Goal: Obtain resource: Obtain resource

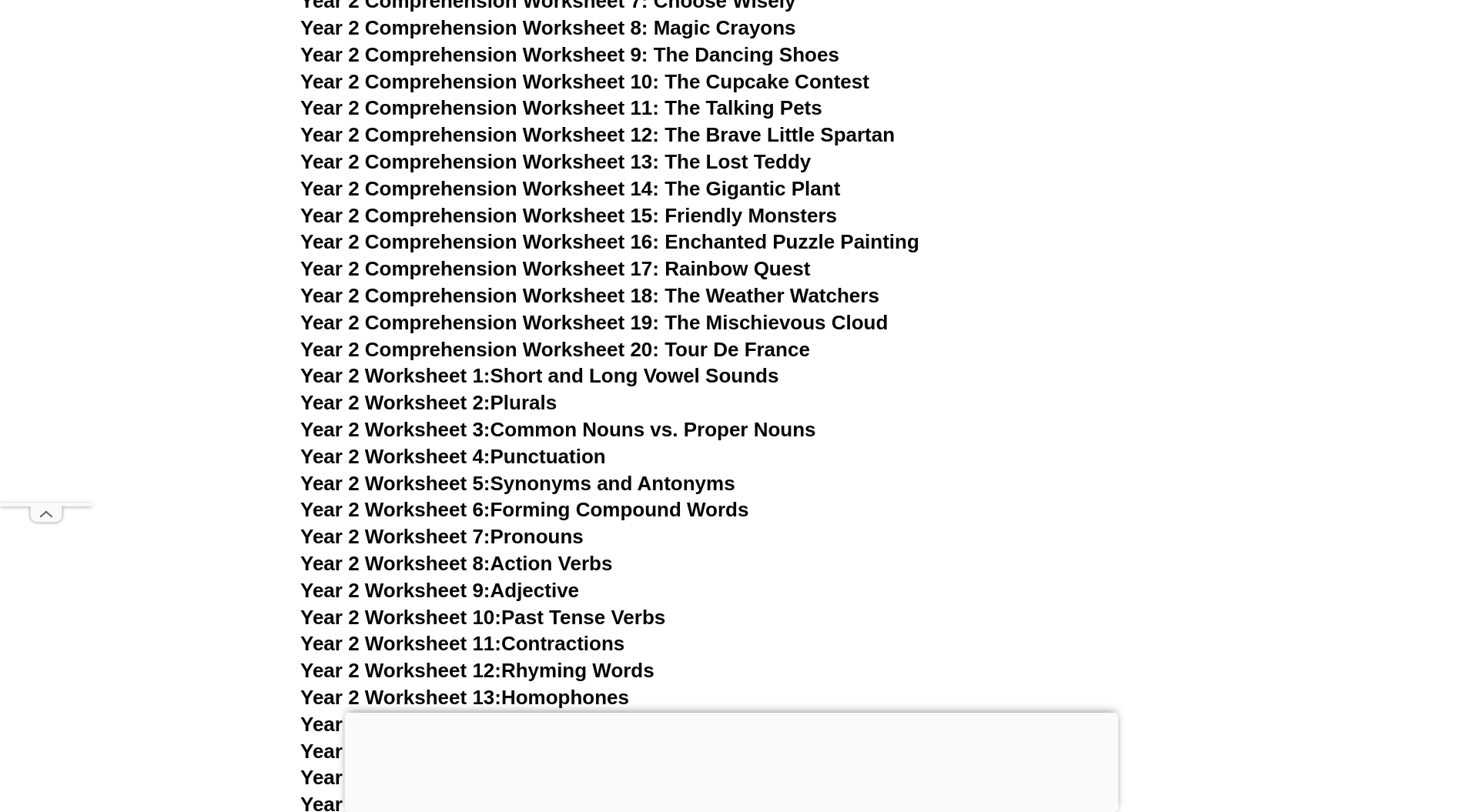
scroll to position [3900, 0]
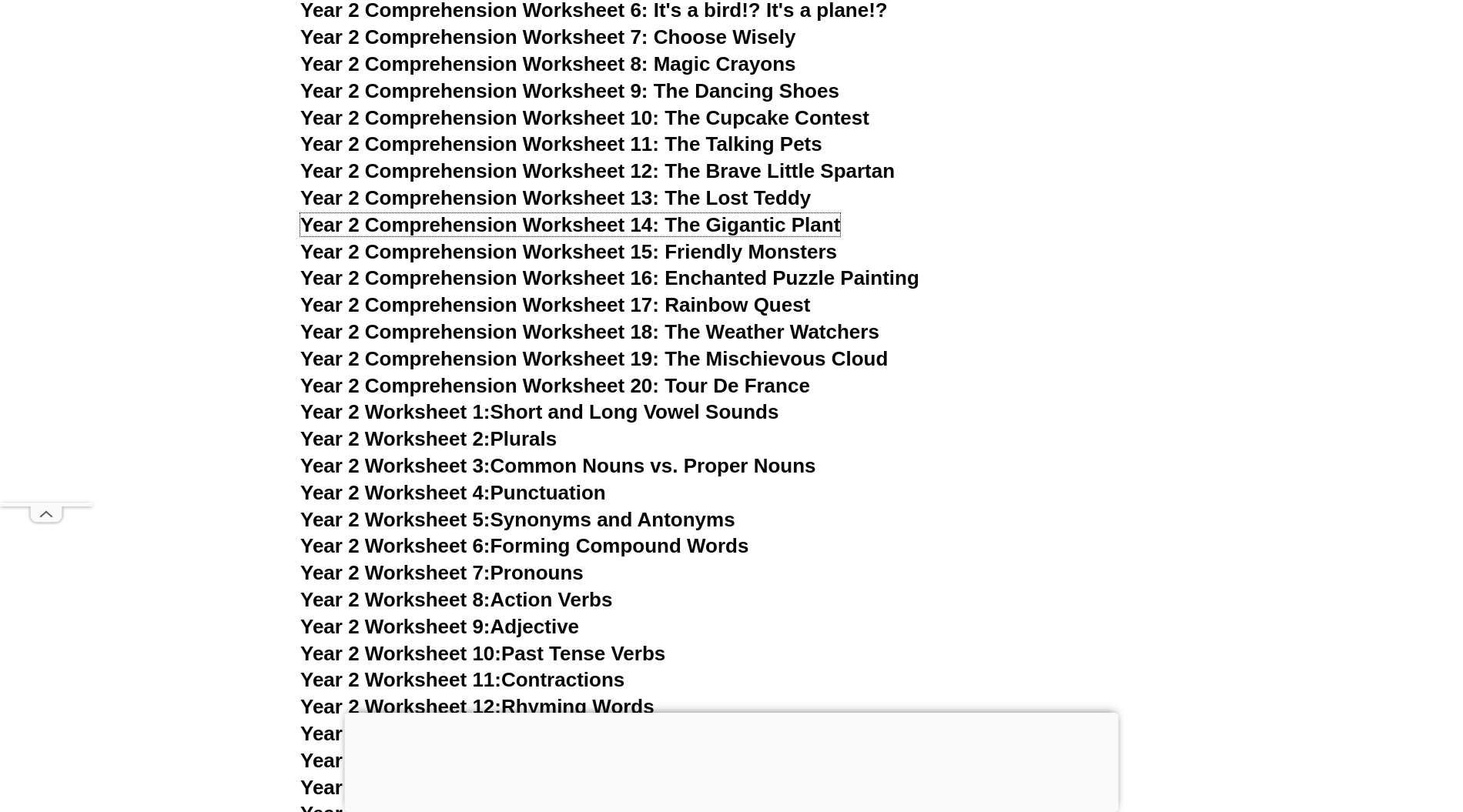
click at [731, 227] on span "Year 2 Comprehension Worksheet 14: The Gigantic Plant" at bounding box center [570, 225] width 540 height 23
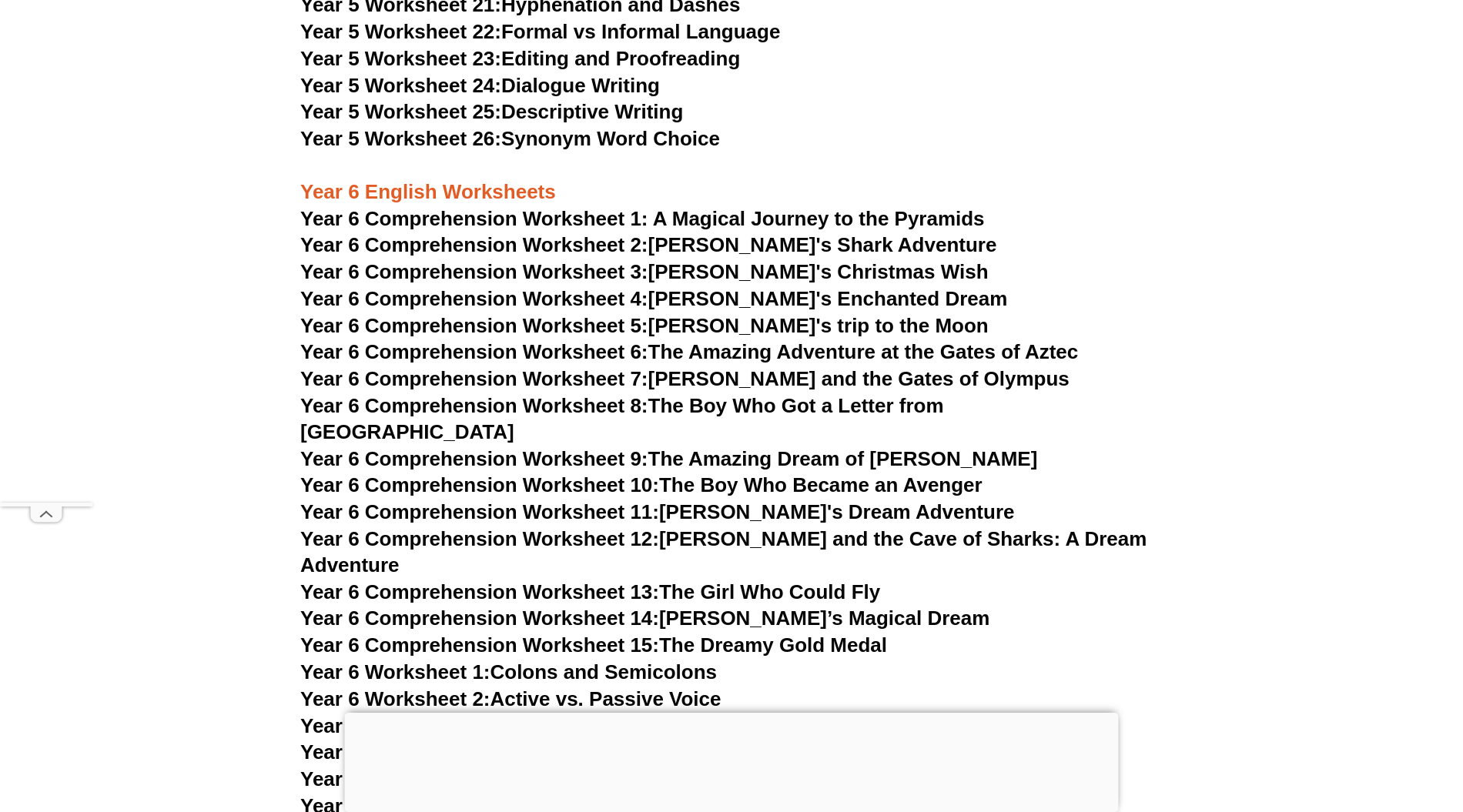
scroll to position [8314, 0]
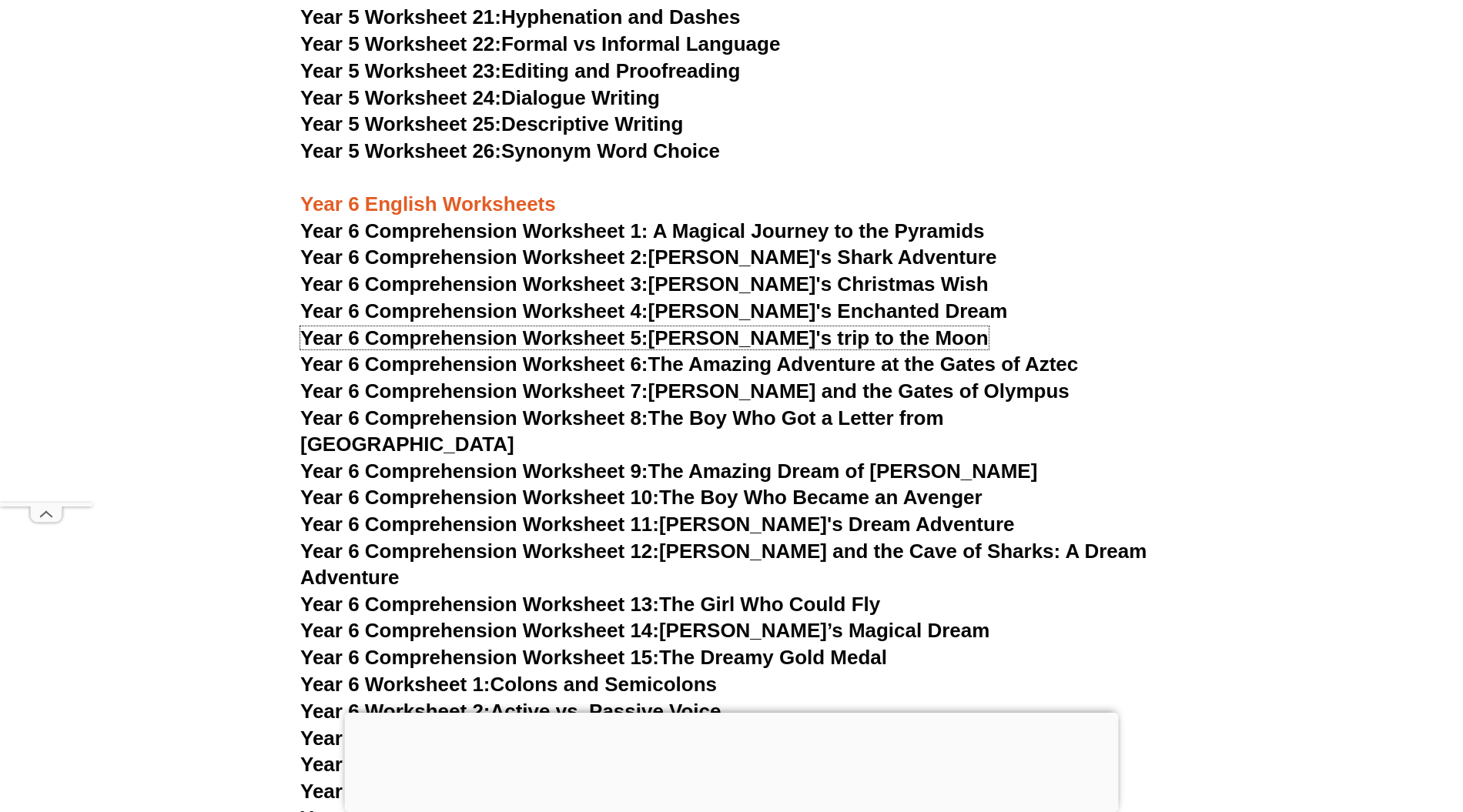
click at [711, 335] on link "Year 6 Comprehension Worksheet 5: [PERSON_NAME]'s trip to the Moon" at bounding box center [644, 337] width 688 height 23
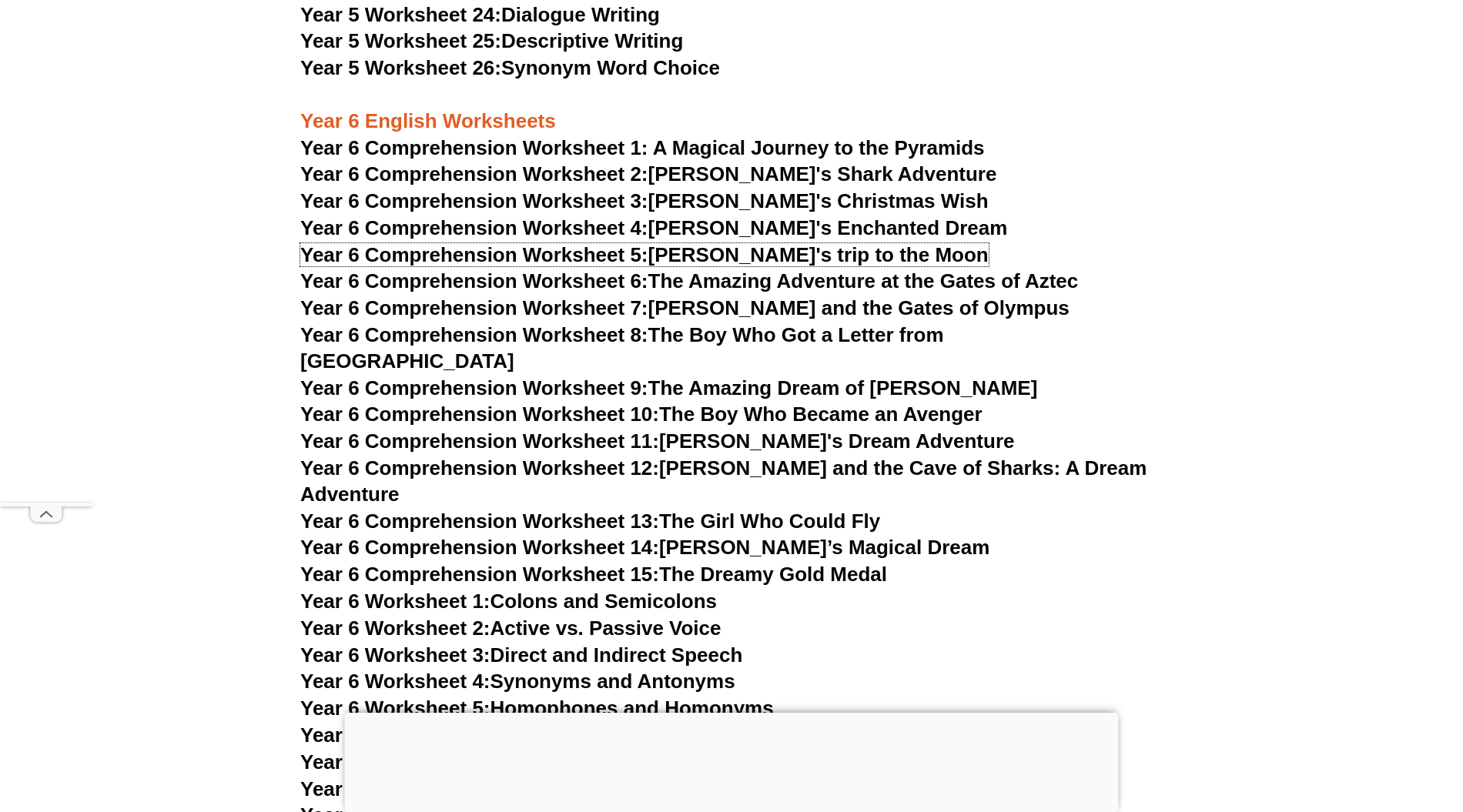
scroll to position [8416, 0]
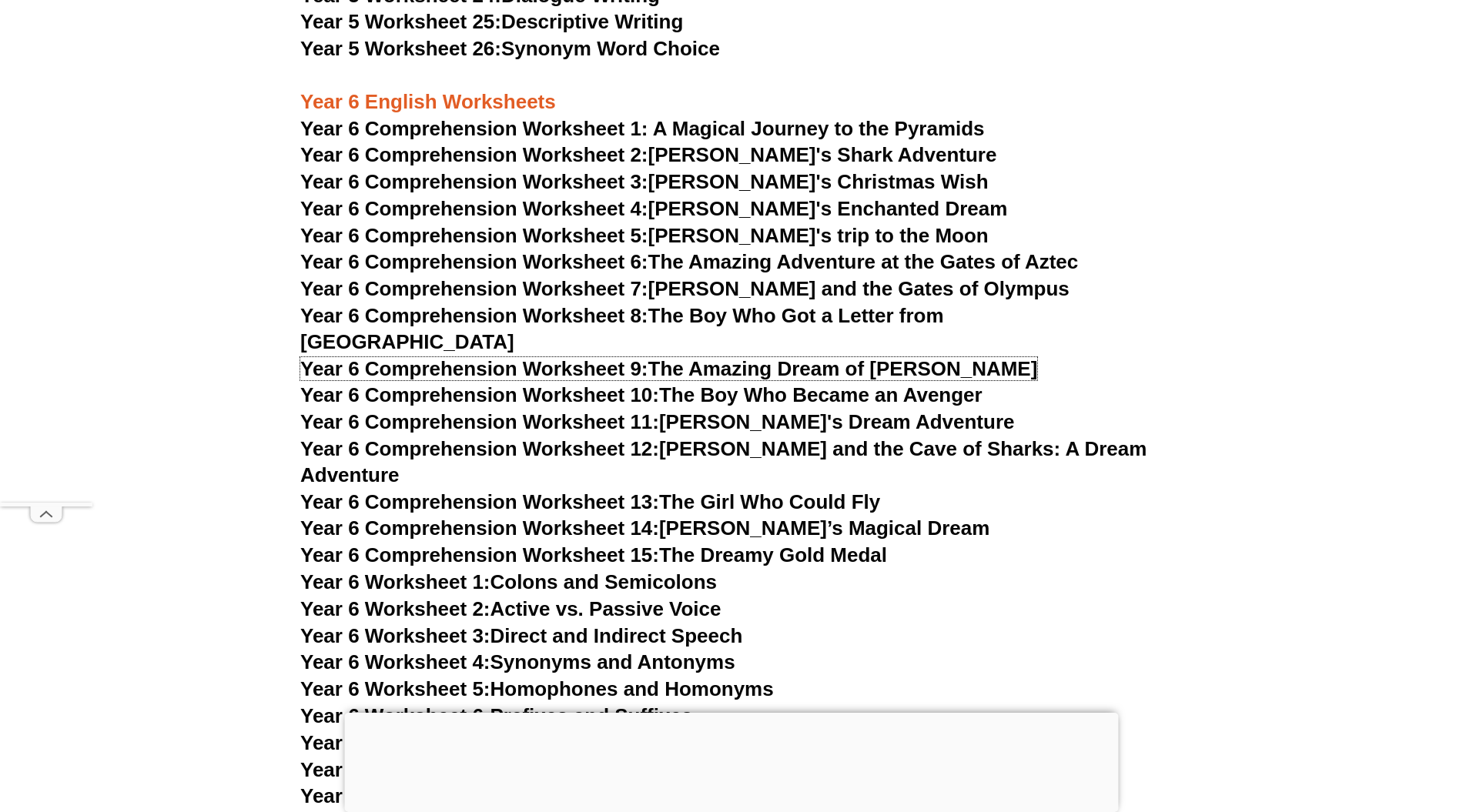
click at [833, 357] on link "Year 6 Comprehension Worksheet 9: The Amazing Dream of [PERSON_NAME]" at bounding box center [669, 368] width 737 height 23
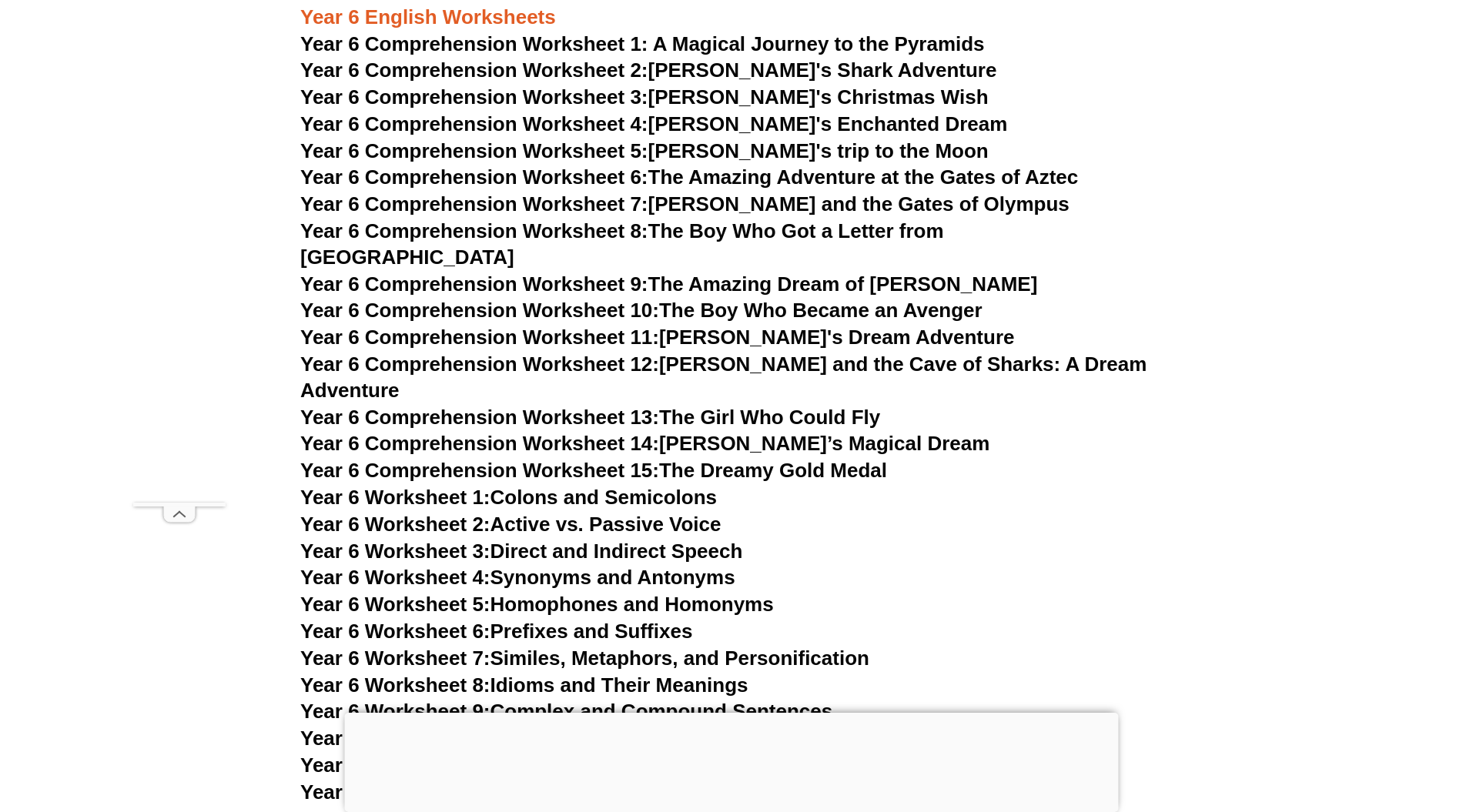
scroll to position [8412, 0]
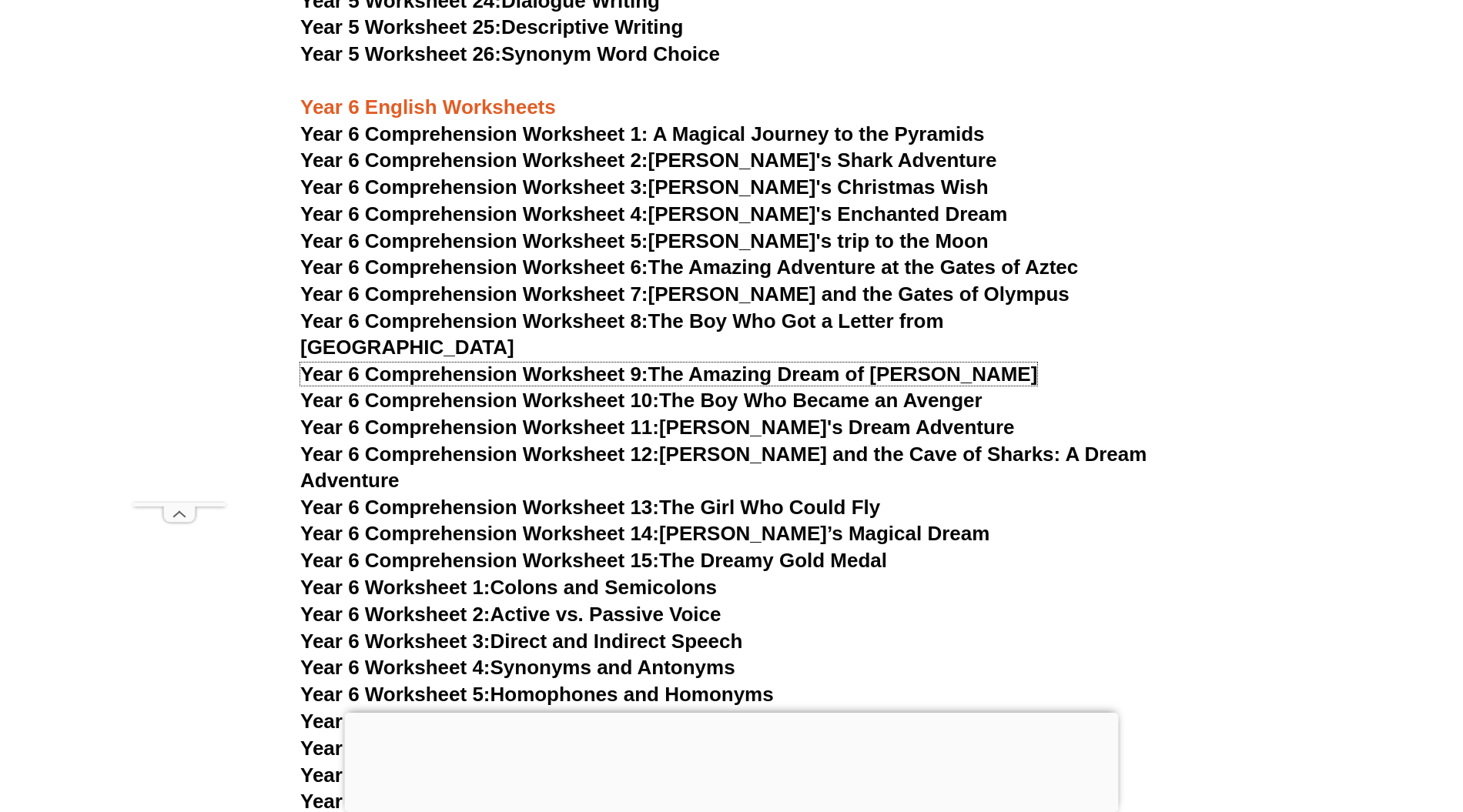
click at [809, 363] on link "Year 6 Comprehension Worksheet 9: The Amazing Dream of [PERSON_NAME]" at bounding box center [669, 374] width 737 height 23
click at [724, 240] on link "Year 6 Comprehension Worksheet 5: [PERSON_NAME]'s trip to the Moon" at bounding box center [644, 241] width 688 height 23
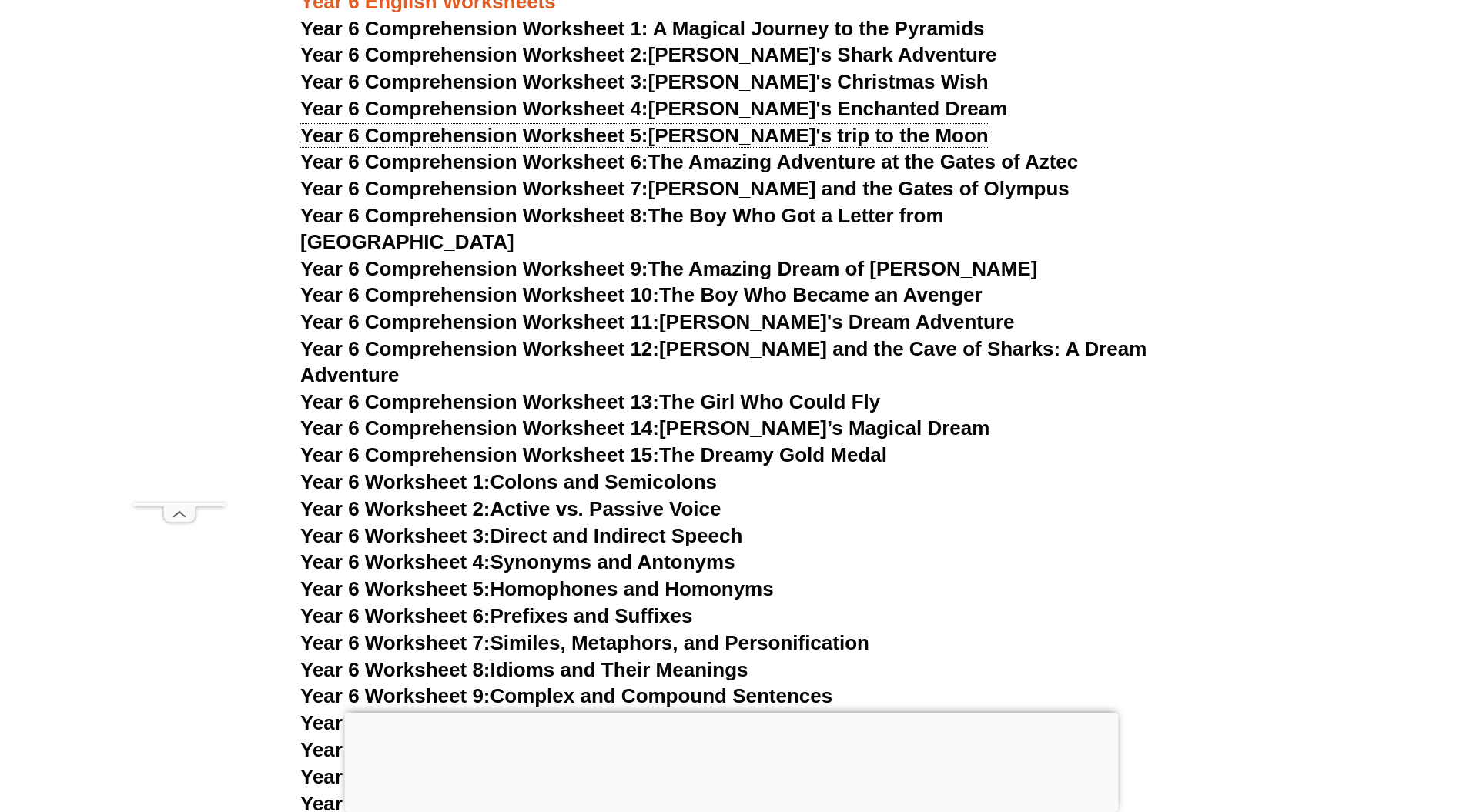
scroll to position [8513, 0]
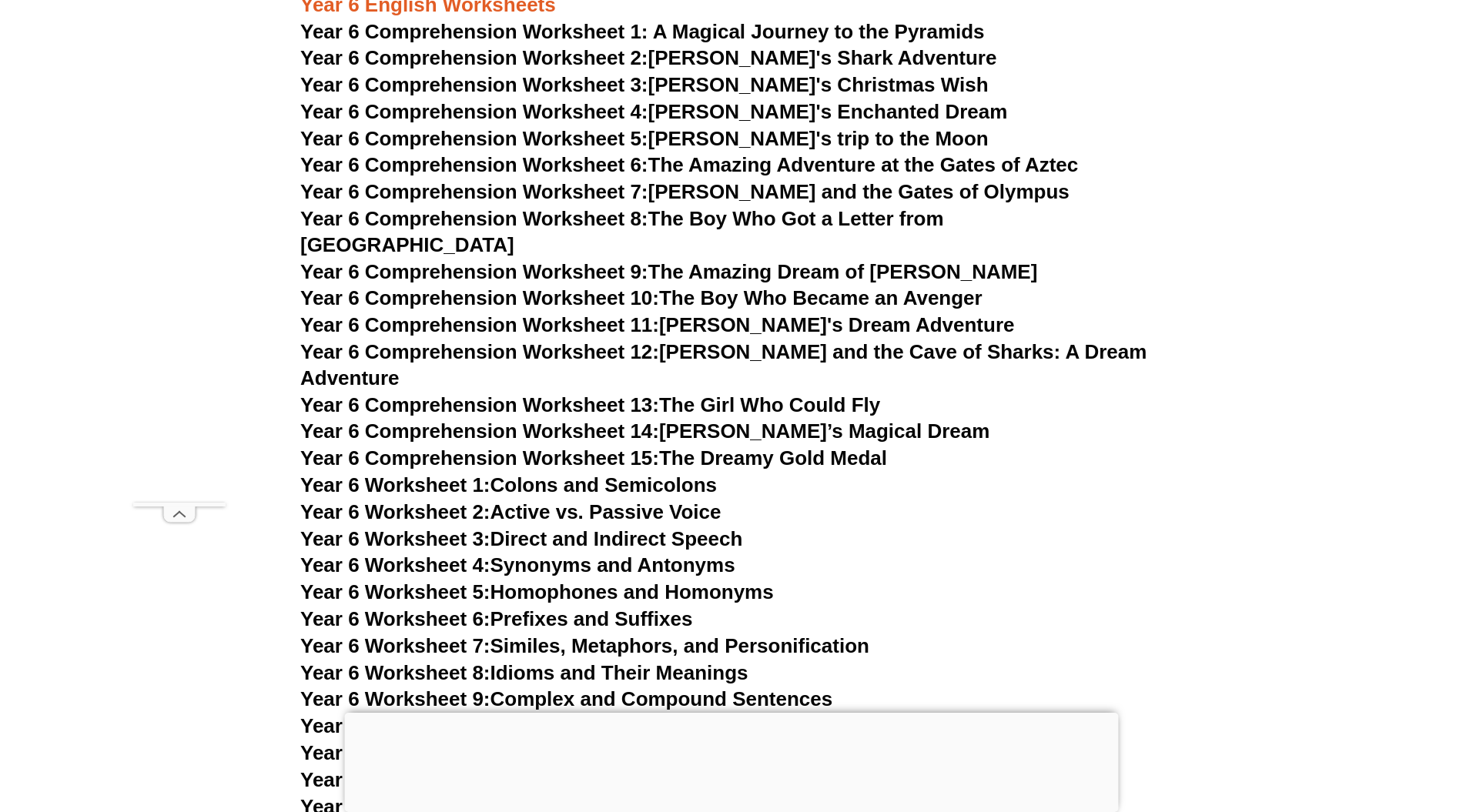
click at [805, 339] on h3 "Year 6 Comprehension Worksheet 12: Emma and the Cave of Sharks: A Dream Adventu…" at bounding box center [731, 365] width 863 height 52
click at [806, 393] on link "Year 6 Comprehension Worksheet 13: The Girl Who Could Fly" at bounding box center [590, 405] width 580 height 23
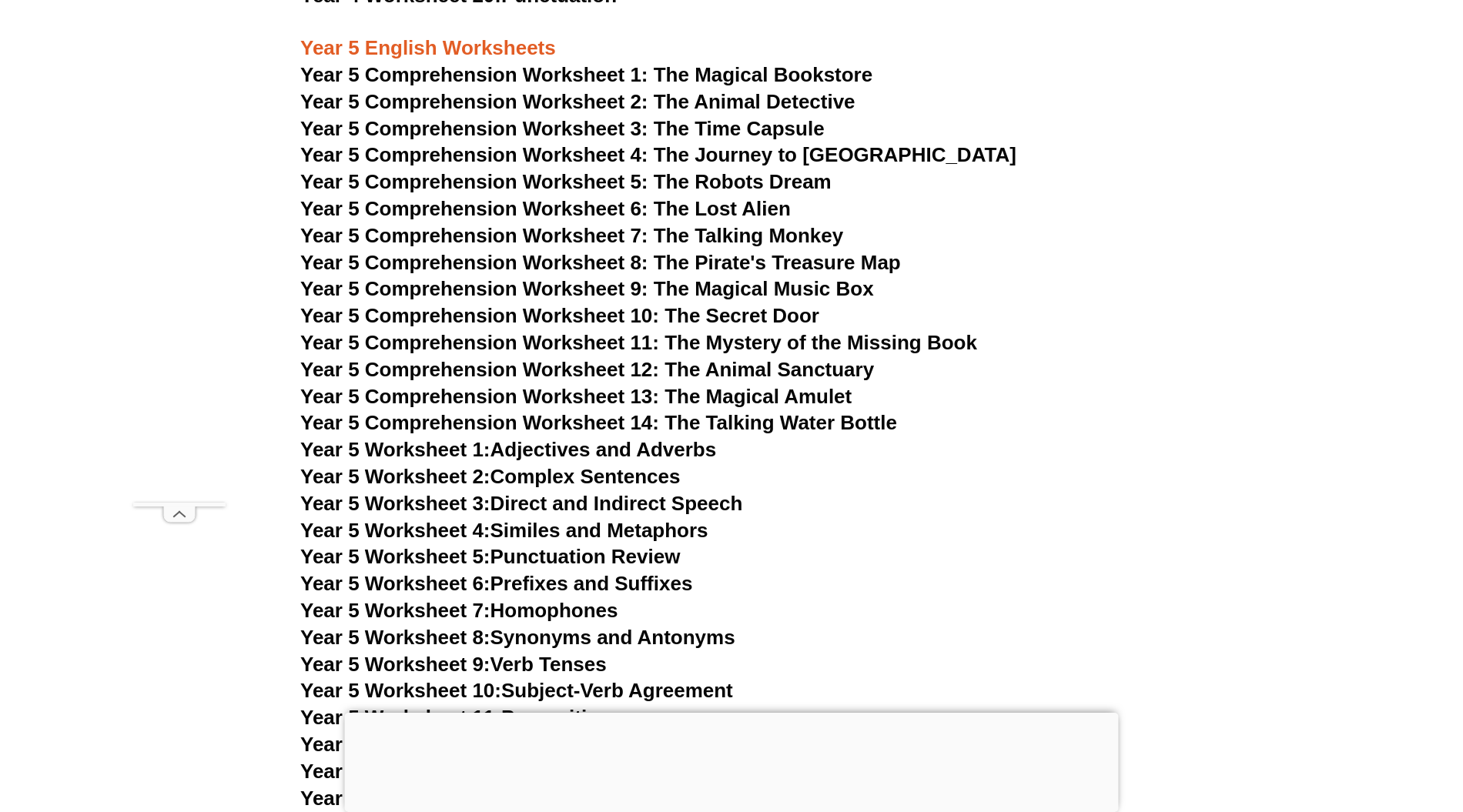
scroll to position [7282, 0]
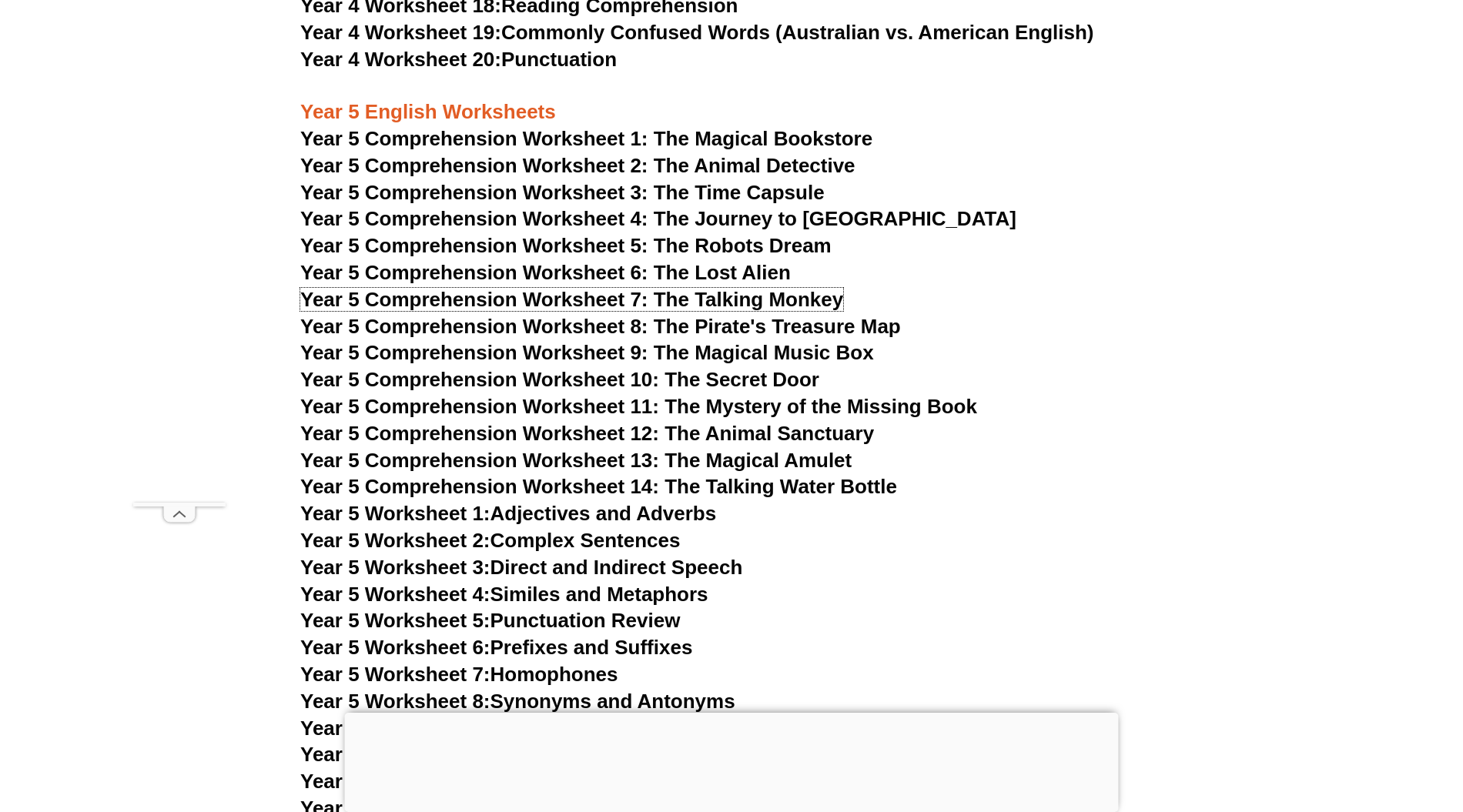
click at [713, 295] on span "Year 5 Comprehension Worksheet 7: The Talking Monkey" at bounding box center [572, 299] width 543 height 23
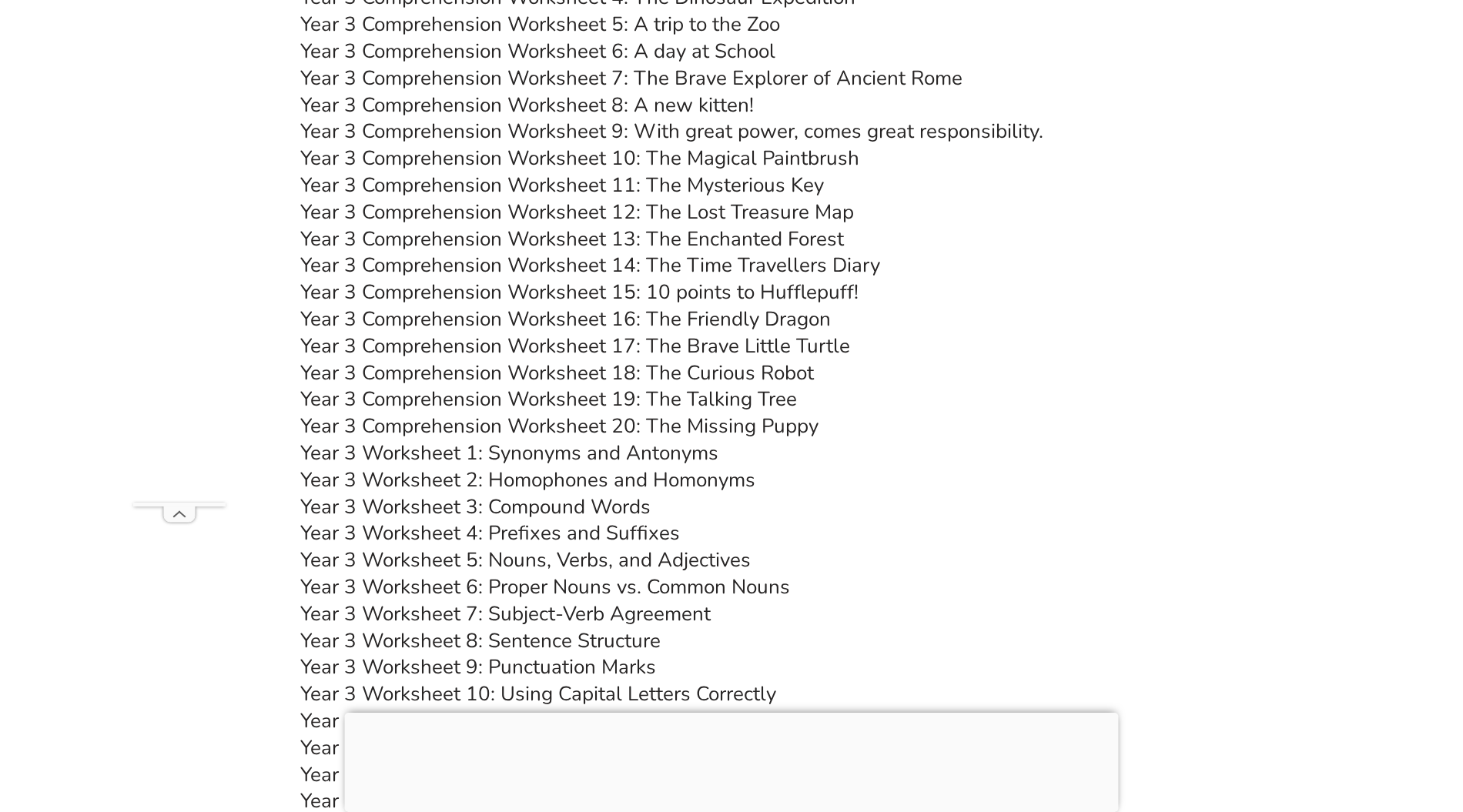
scroll to position [5229, 0]
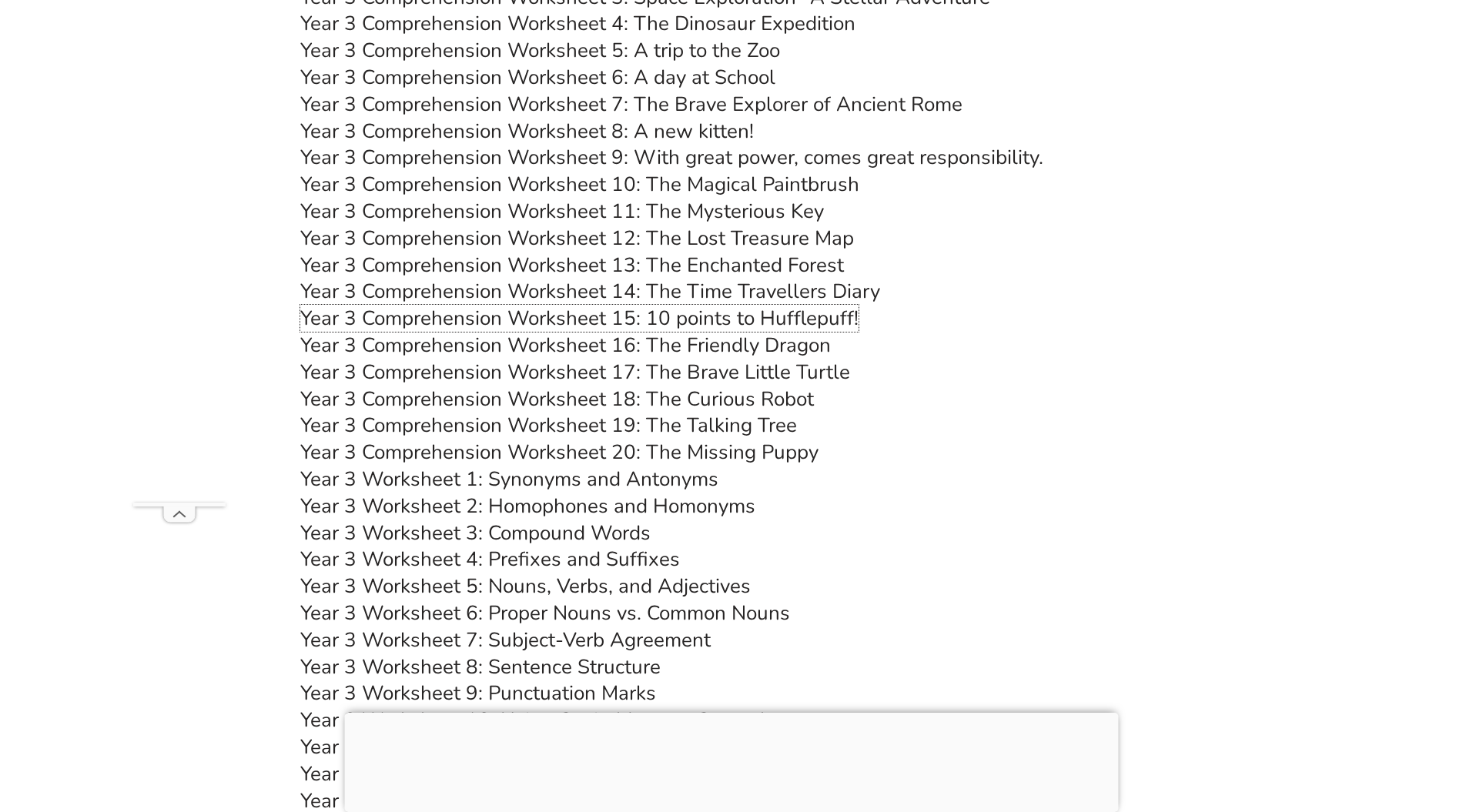
click at [689, 313] on link "Year 3 Comprehension Worksheet 15: 10 points to Hufflepuff!" at bounding box center [579, 318] width 559 height 27
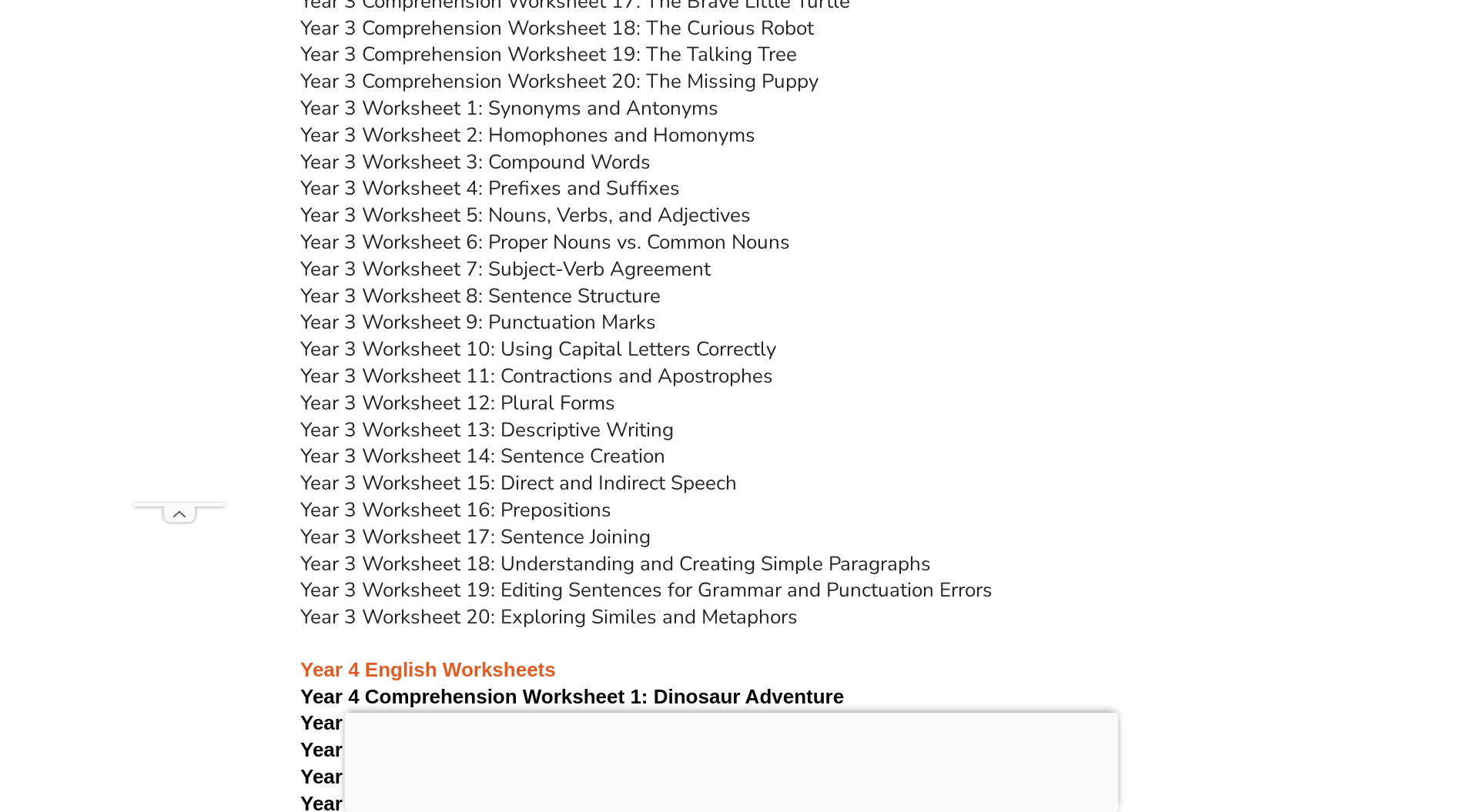
scroll to position [5640, 0]
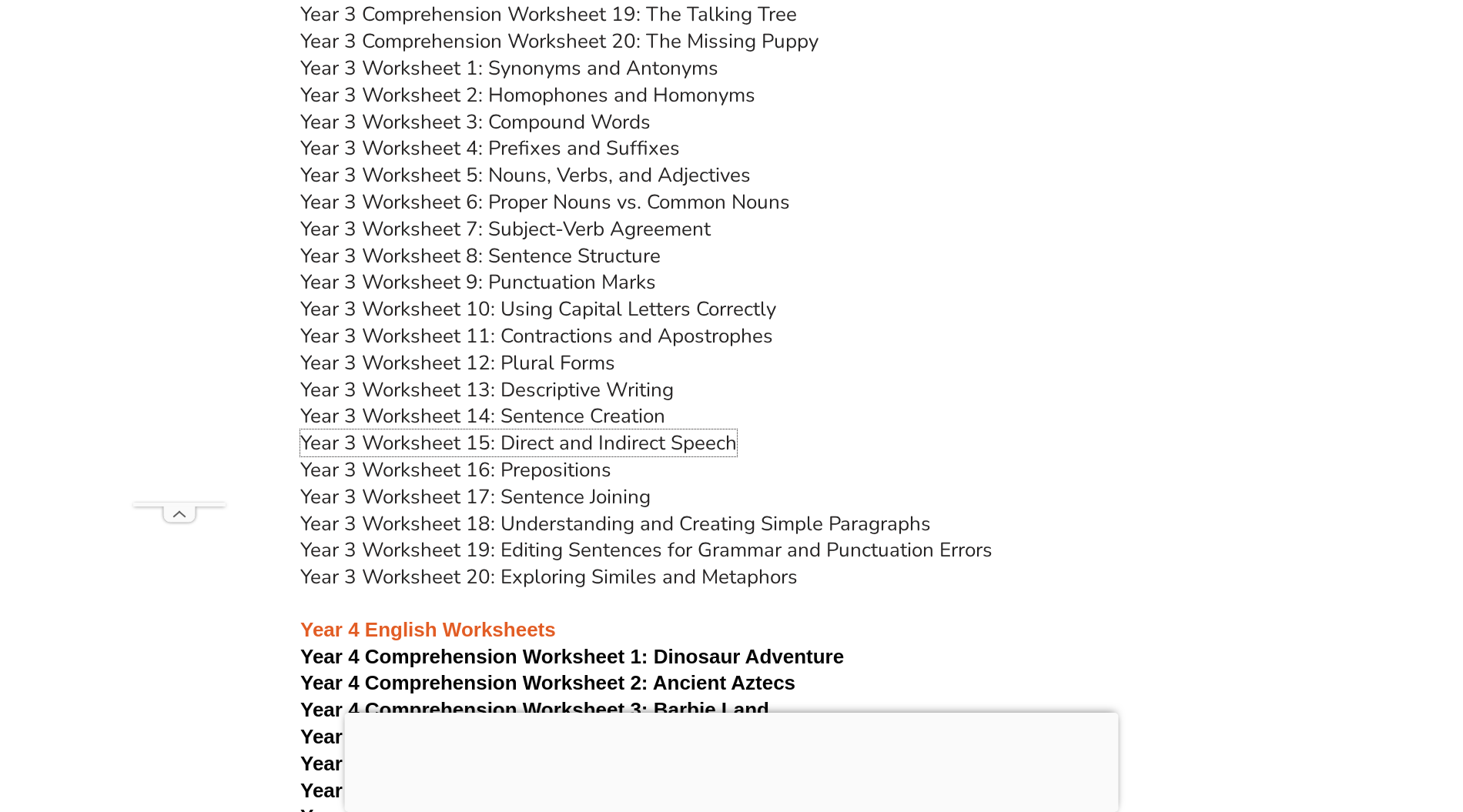
click at [576, 447] on link "Year 3 Worksheet 15: Direct and Indirect Speech" at bounding box center [518, 443] width 436 height 27
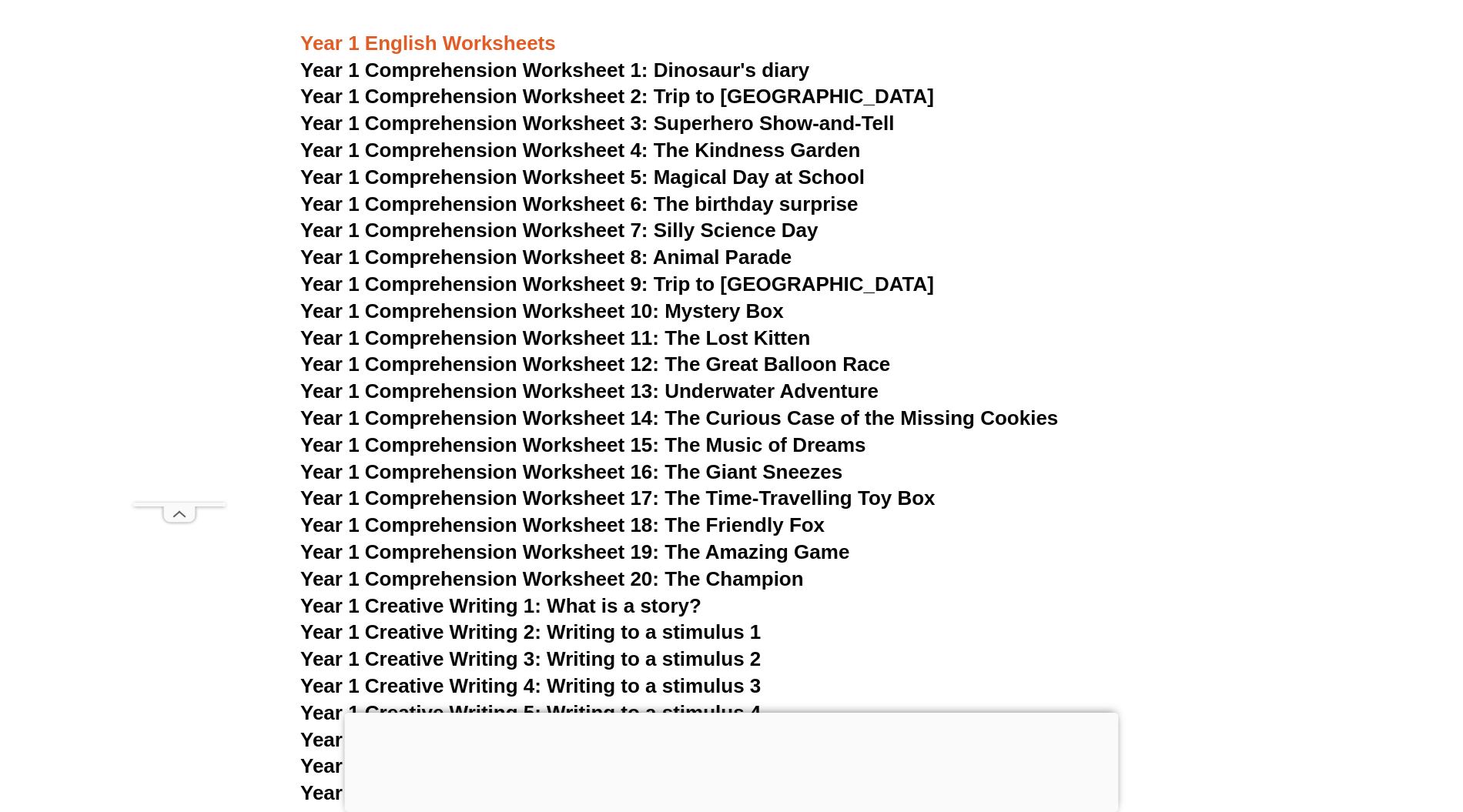
scroll to position [1945, 0]
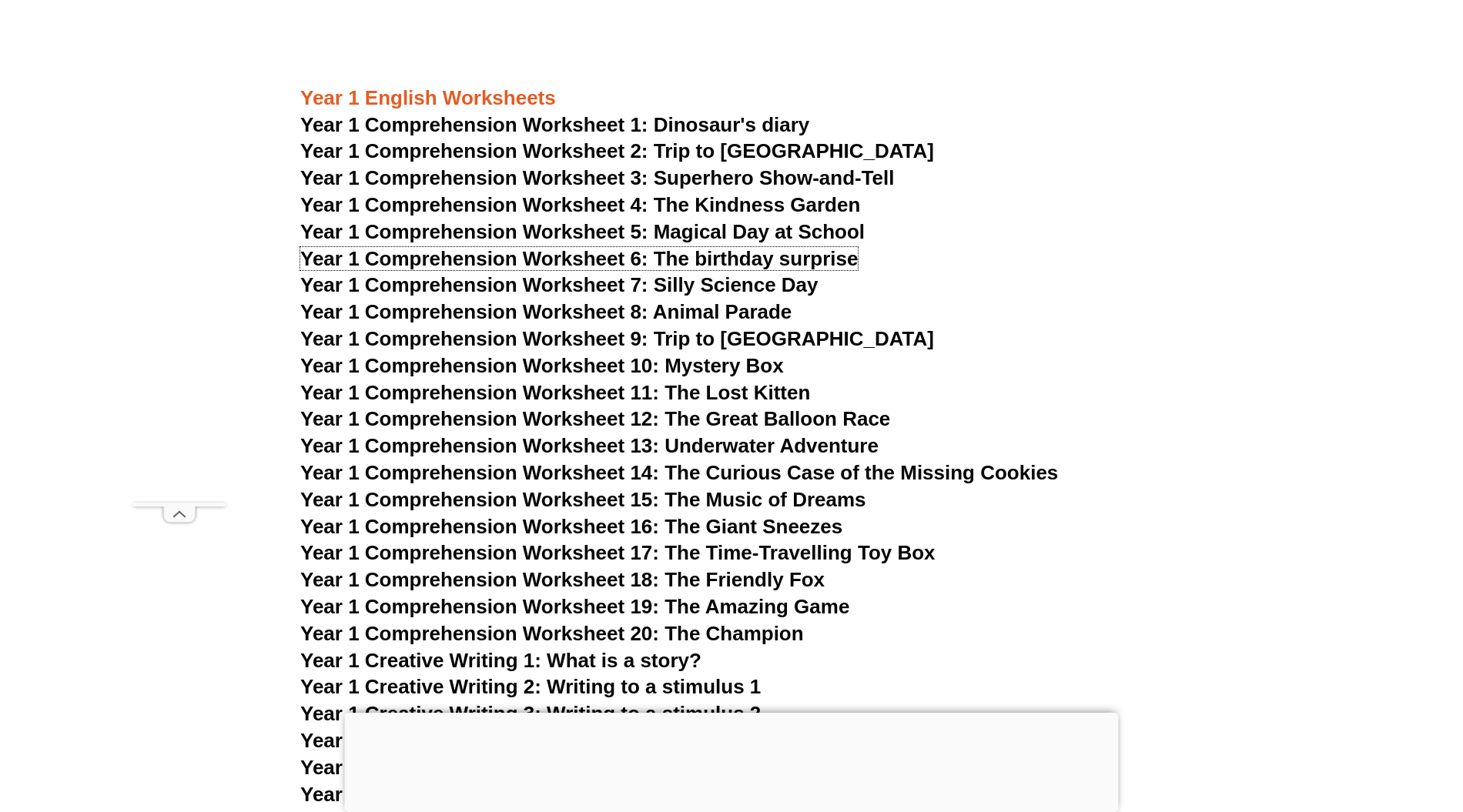
click at [760, 258] on span "Year 1 Comprehension Worksheet 6: The birthday surprise" at bounding box center [579, 258] width 558 height 23
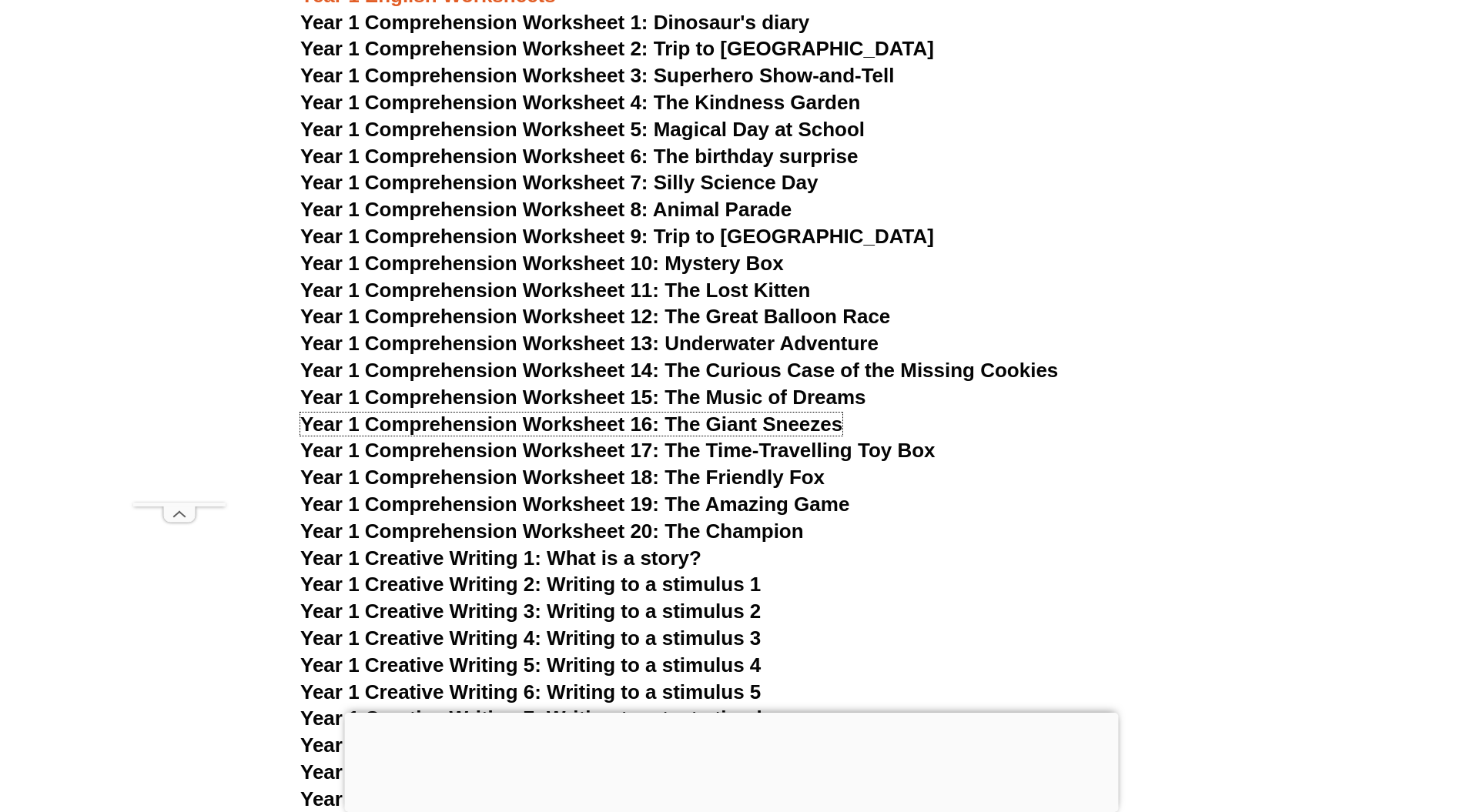
click at [750, 426] on span "Year 1 Comprehension Worksheet 16: The Giant Sneezes" at bounding box center [571, 424] width 542 height 23
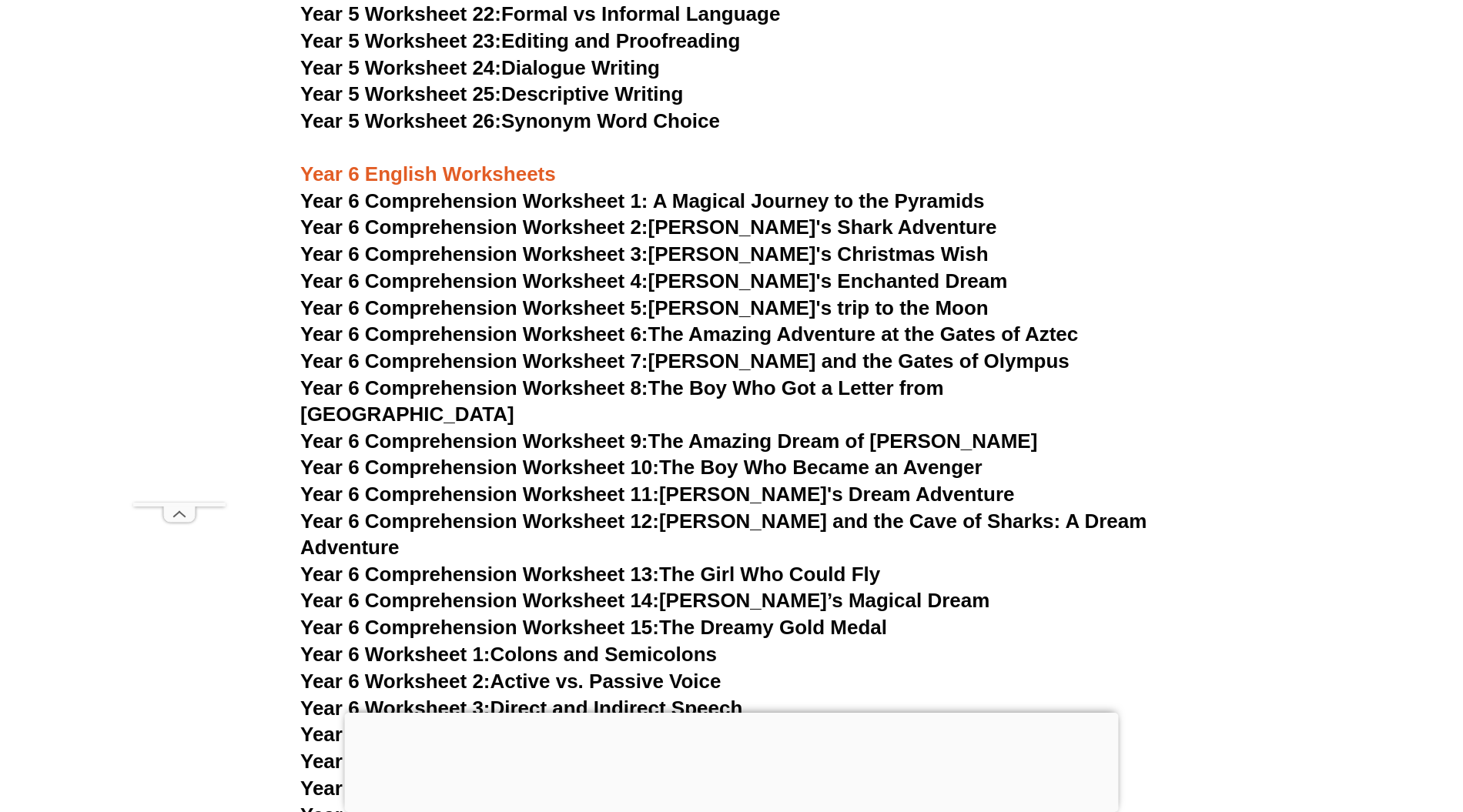
scroll to position [8308, 0]
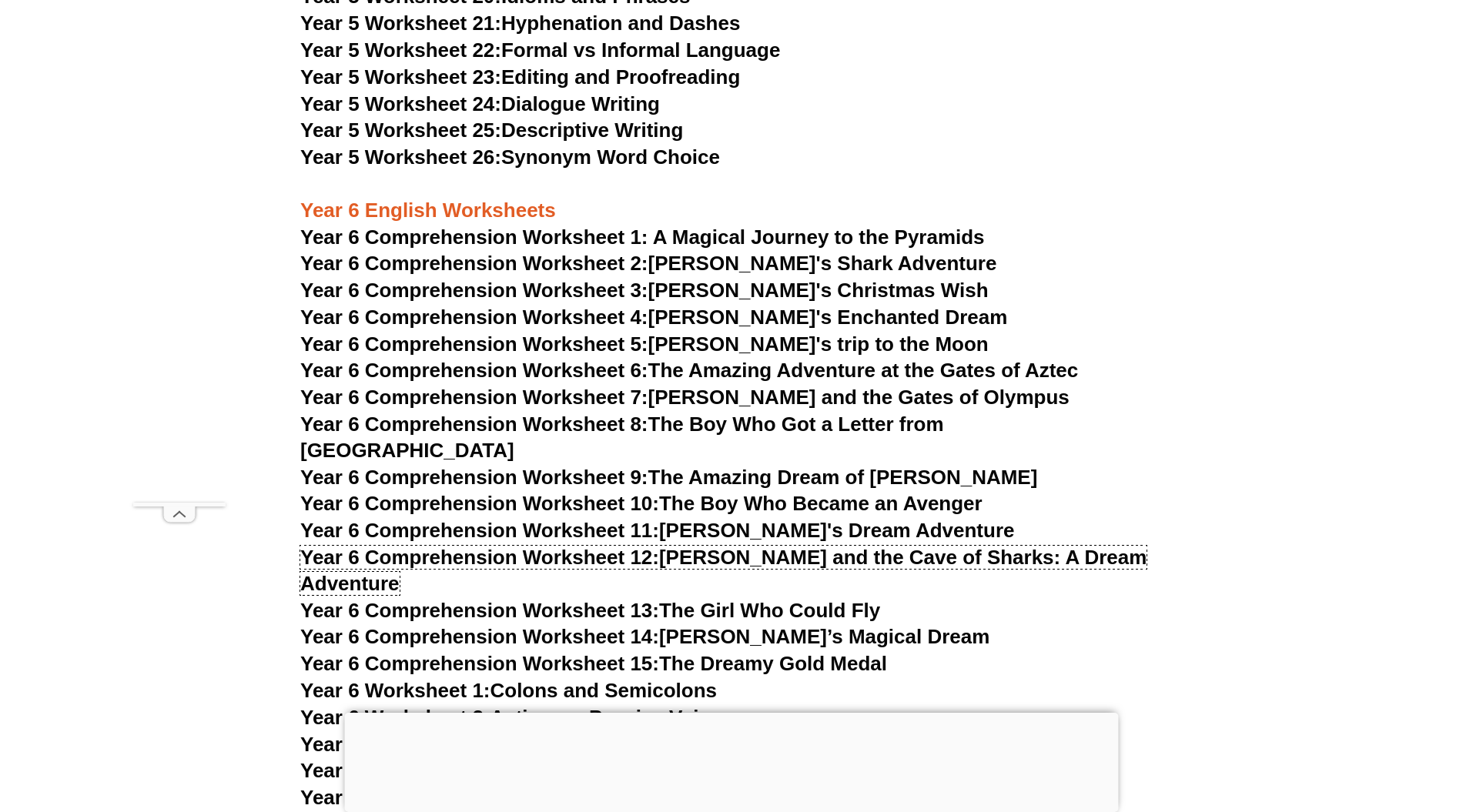
click at [740, 545] on link "Year 6 Comprehension Worksheet 12: Emma and the Cave of Sharks: A Dream Adventu…" at bounding box center [724, 570] width 847 height 49
click at [718, 241] on span "Year 6 Comprehension Worksheet 1: A Magical Journey to the Pyramids" at bounding box center [642, 237] width 684 height 23
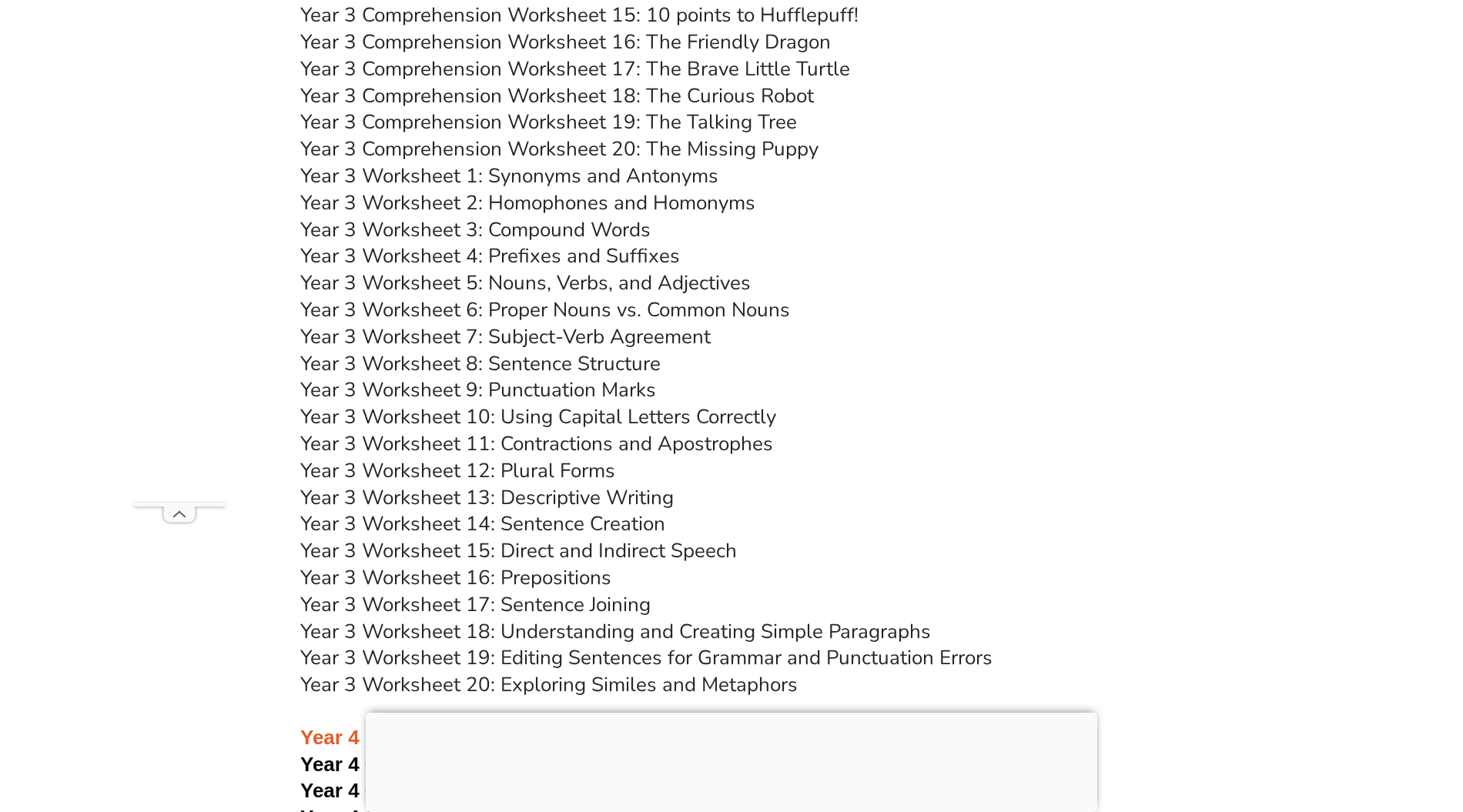
scroll to position [5537, 0]
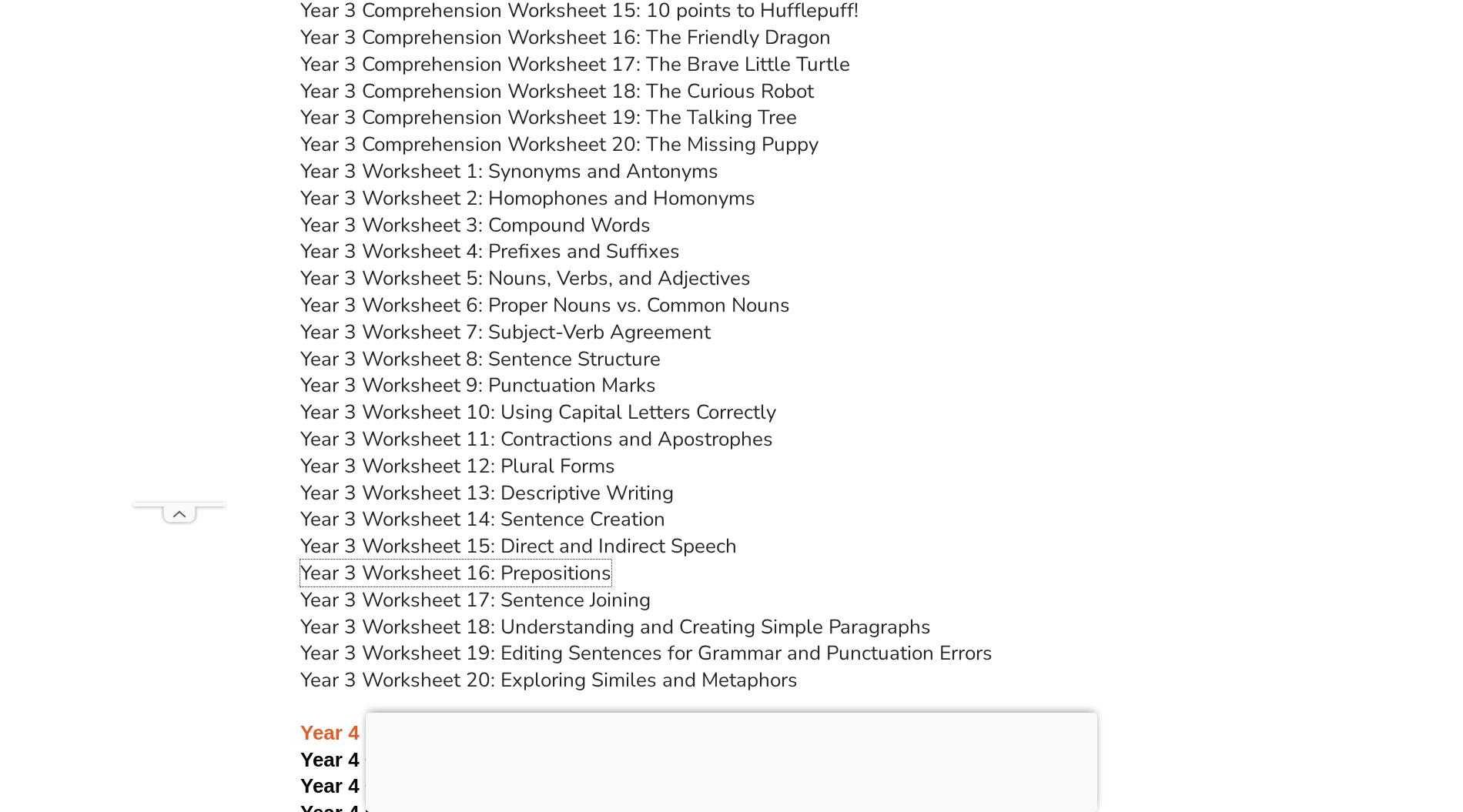
click at [590, 571] on link "Year 3 Worksheet 16: Prepositions" at bounding box center [456, 572] width 311 height 27
click at [588, 277] on link "Year 3 Worksheet 5: Nouns, Verbs, and Adjectives" at bounding box center [525, 278] width 450 height 27
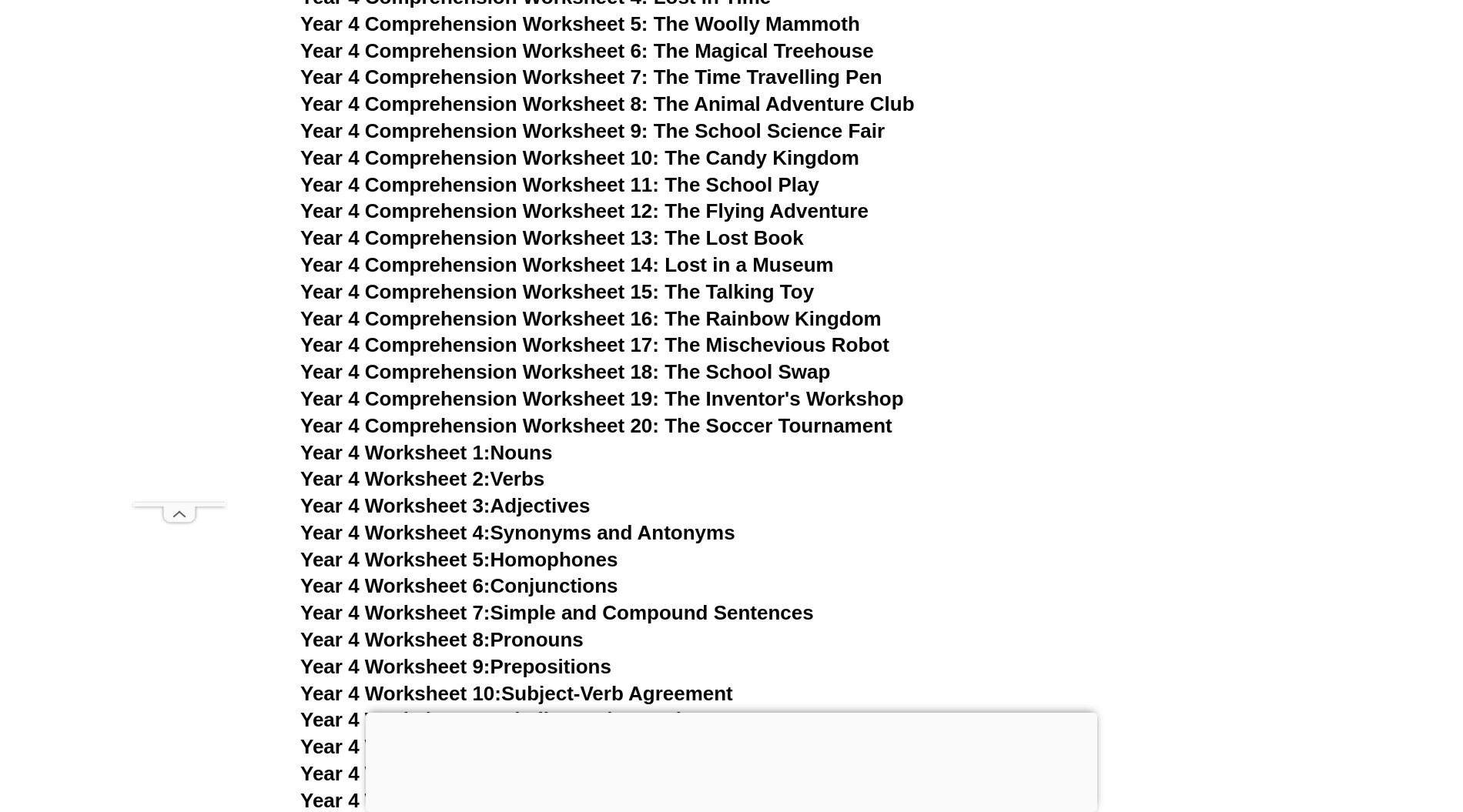
scroll to position [6358, 0]
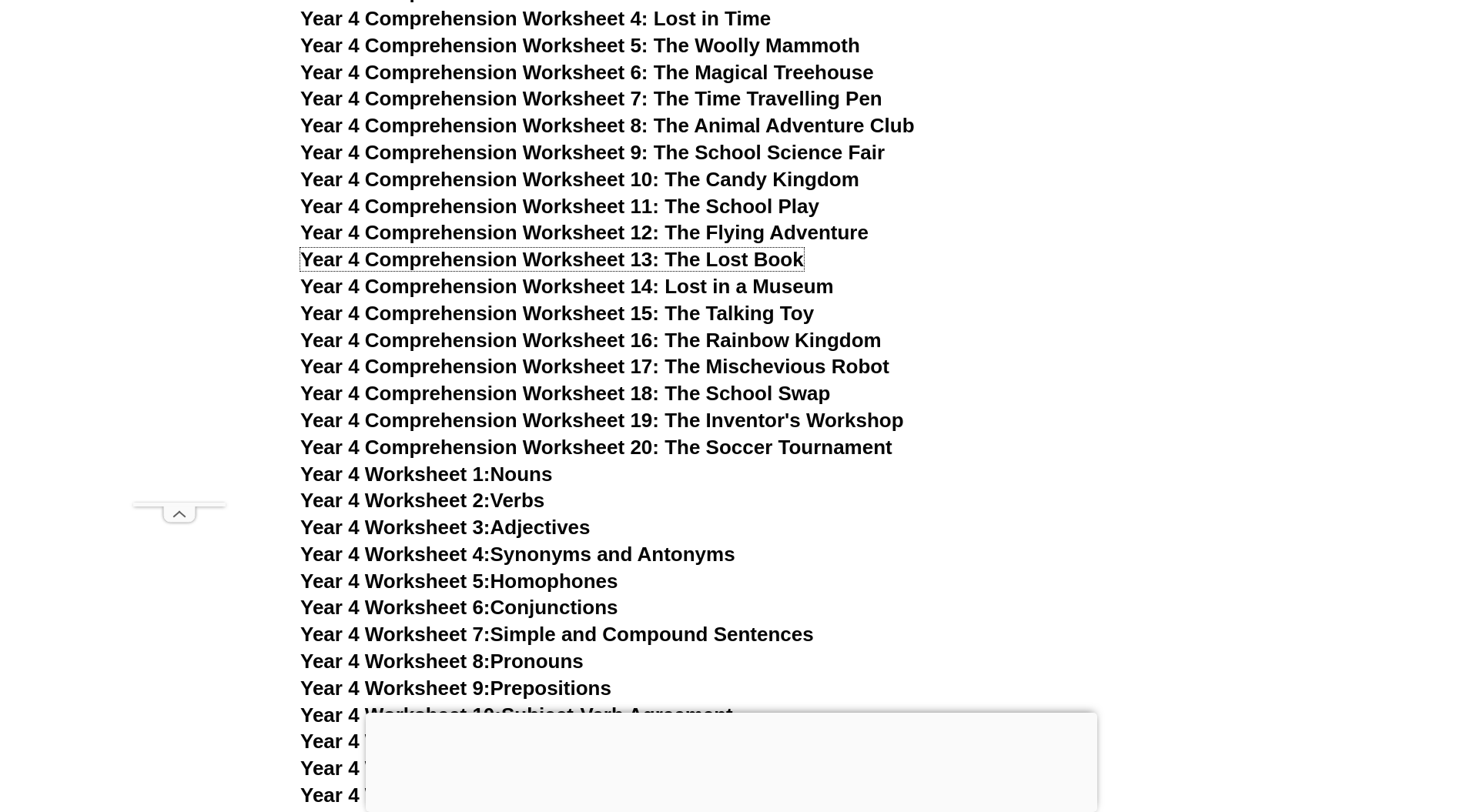
click at [740, 260] on span "Year 4 Comprehension Worksheet 13: The Lost Book" at bounding box center [552, 259] width 504 height 23
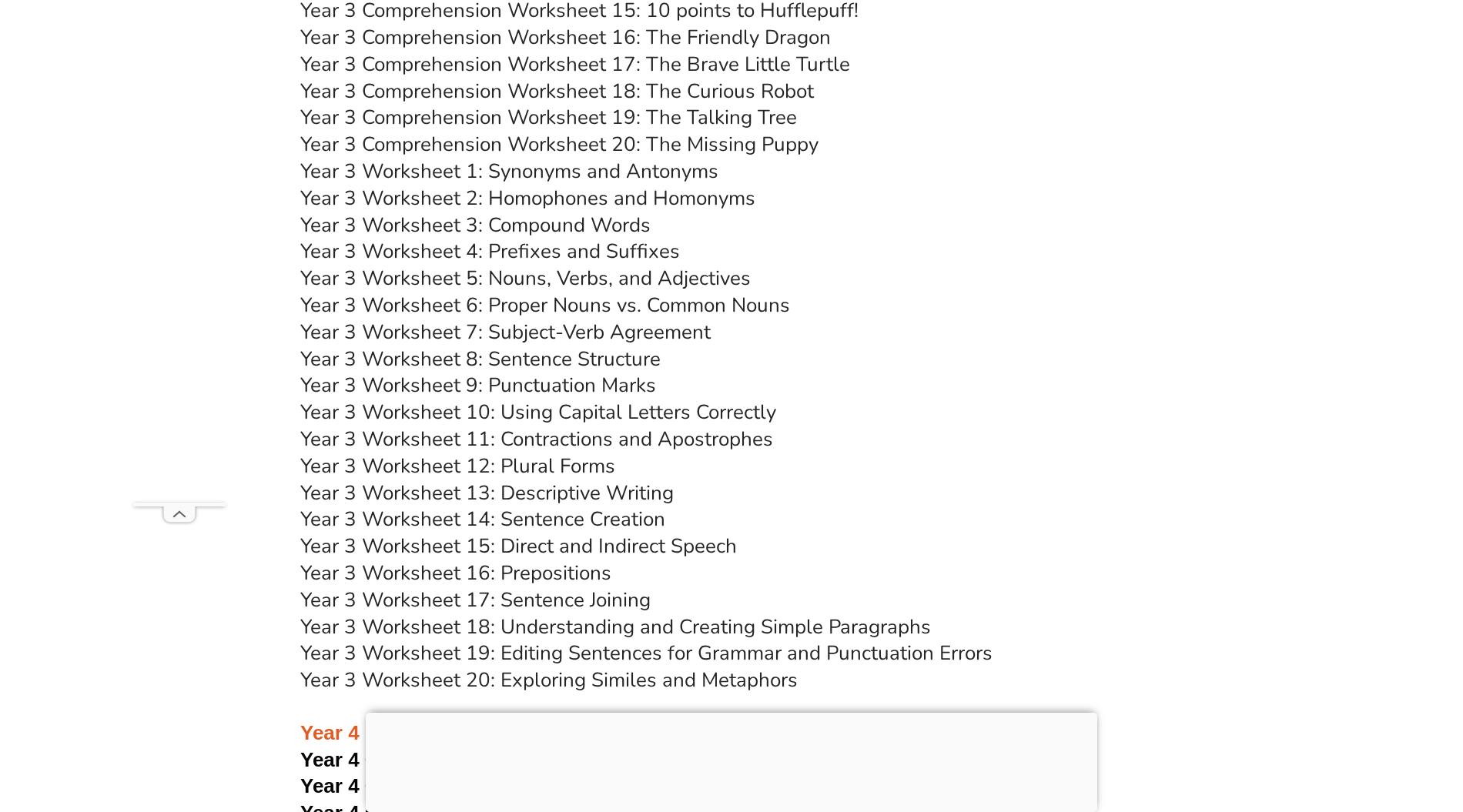
scroll to position [5640, 0]
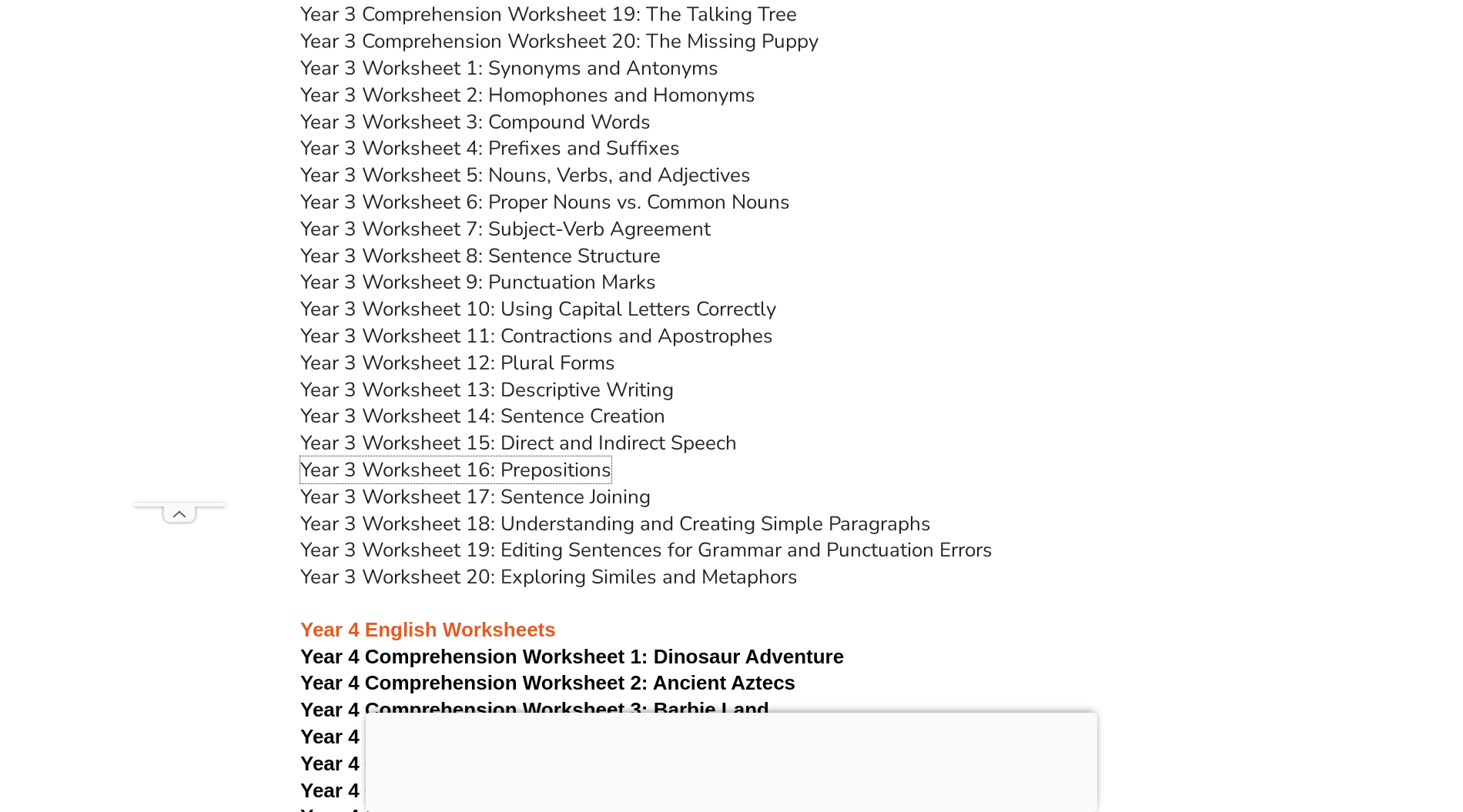
click at [576, 469] on link "Year 3 Worksheet 16: Prepositions" at bounding box center [456, 470] width 311 height 27
click at [529, 250] on link "Year 3 Worksheet 8: Sentence Structure" at bounding box center [480, 255] width 360 height 27
